Goal: Check status

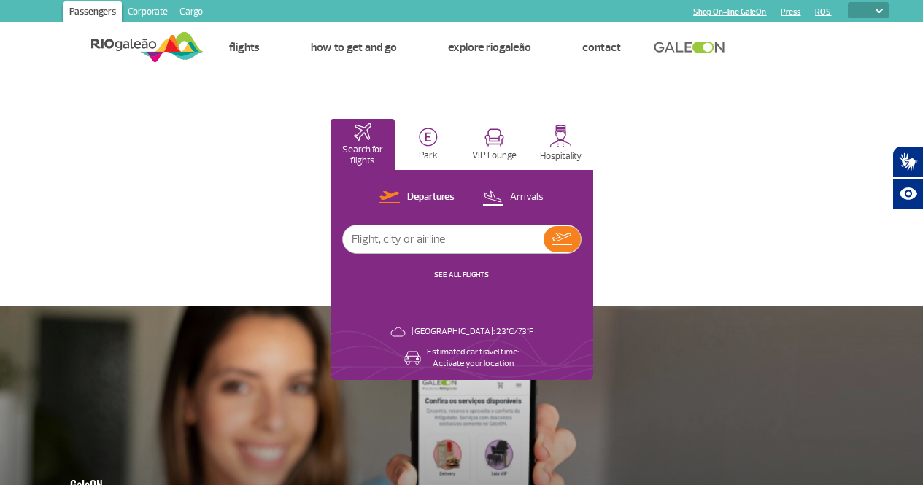
select select
drag, startPoint x: 721, startPoint y: 268, endPoint x: 723, endPoint y: 279, distance: 11.2
click at [582, 268] on div "Departures Arrivals SEE ALL FLIGHTS" at bounding box center [461, 242] width 239 height 108
click at [489, 280] on link "SEE ALL FLIGHTS" at bounding box center [461, 274] width 55 height 9
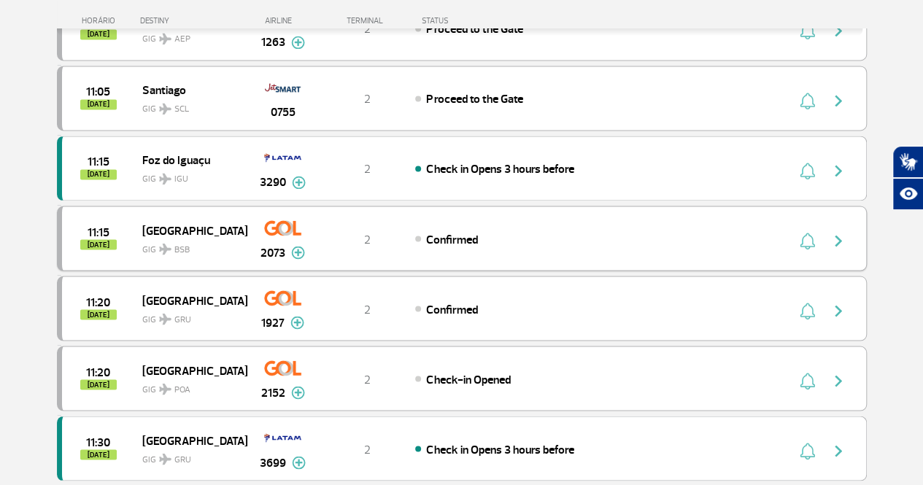
scroll to position [1241, 0]
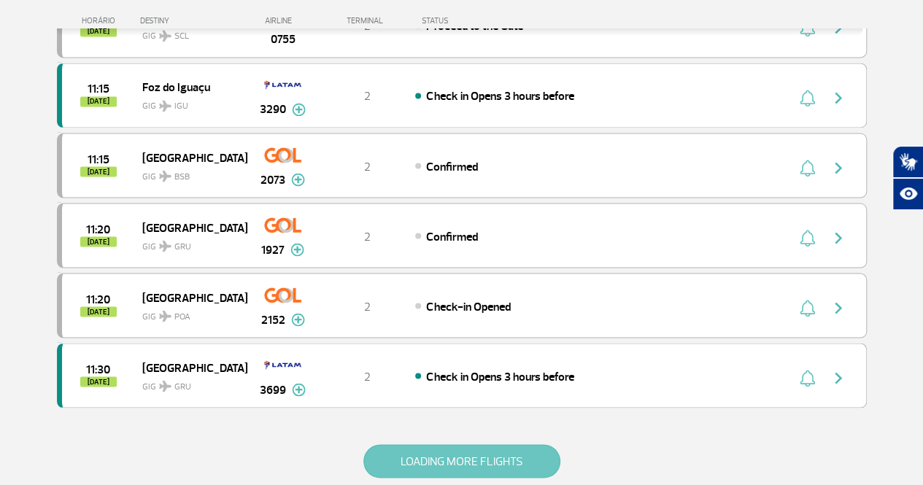
click at [419, 453] on button "LOADING MORE FLIGHTS" at bounding box center [461, 461] width 197 height 34
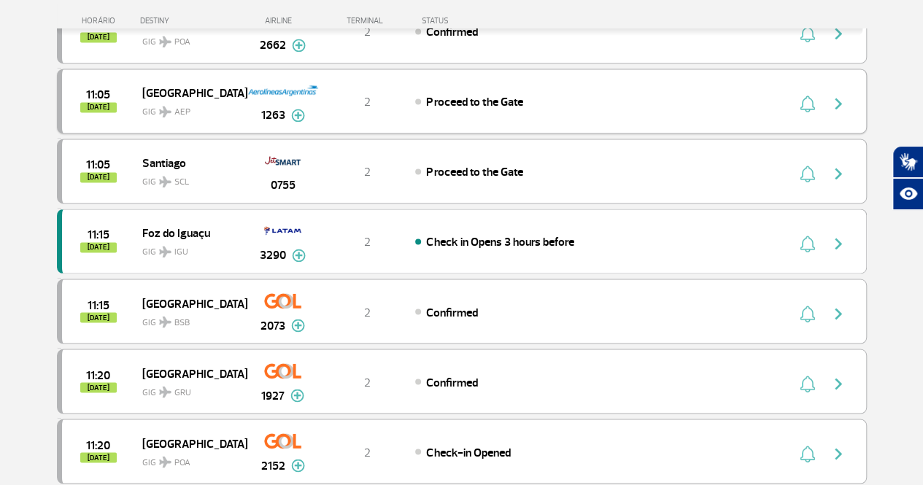
scroll to position [949, 0]
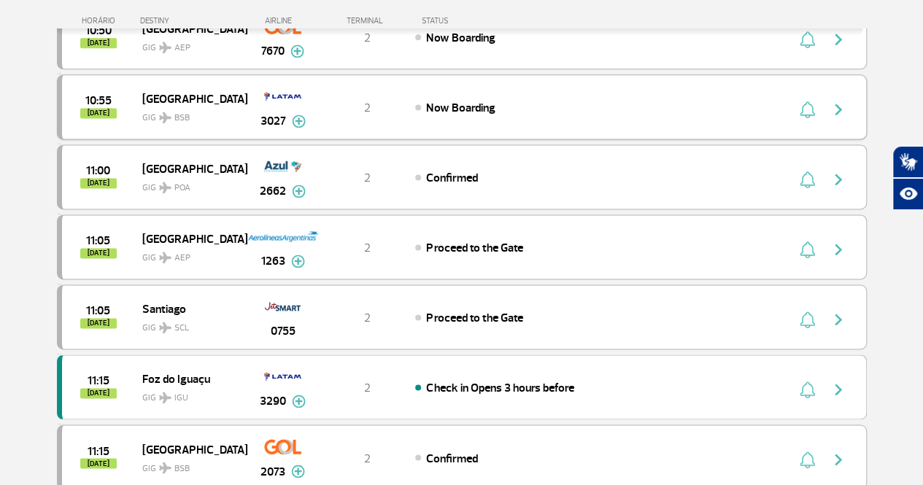
click at [836, 101] on img "button" at bounding box center [839, 110] width 18 height 18
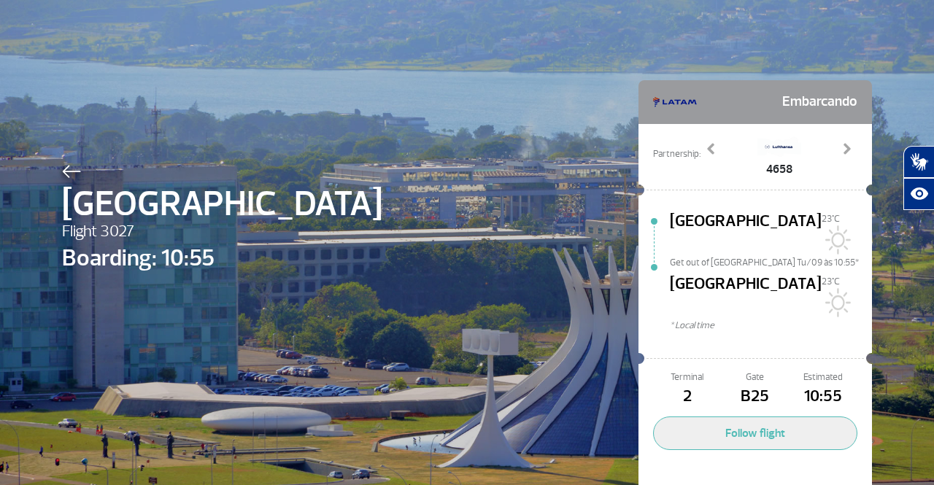
scroll to position [25, 0]
